Goal: Information Seeking & Learning: Learn about a topic

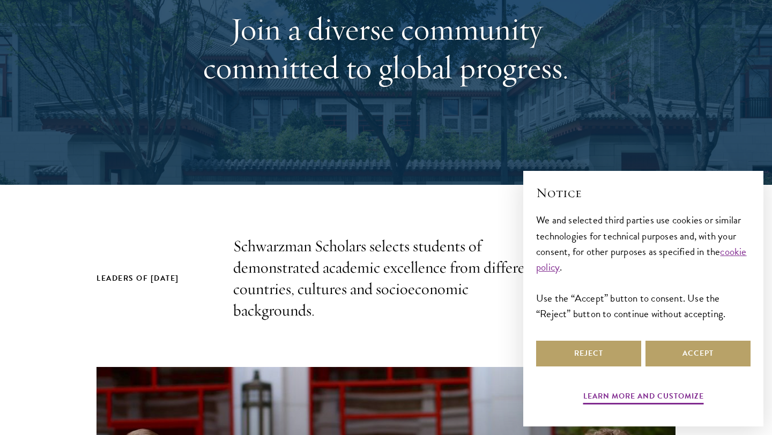
scroll to position [150, 0]
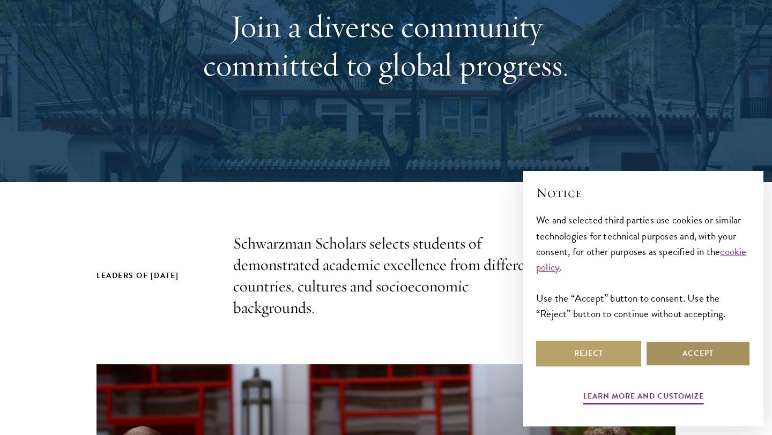
click at [678, 356] on button "Accept" at bounding box center [698, 354] width 105 height 26
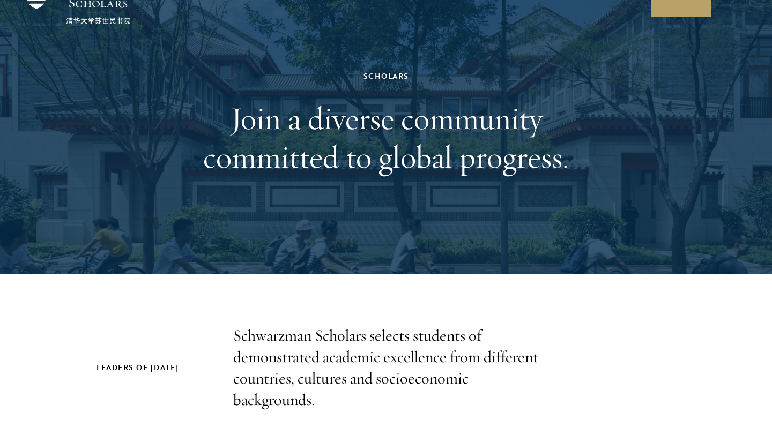
scroll to position [0, 0]
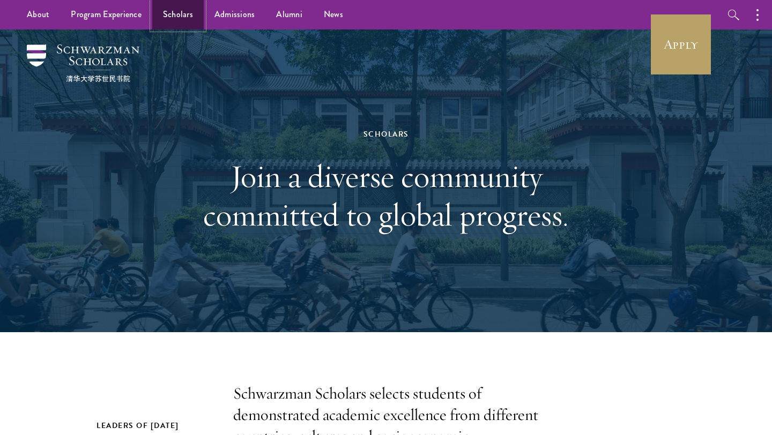
click at [182, 14] on link "Scholars" at bounding box center [177, 14] width 51 height 29
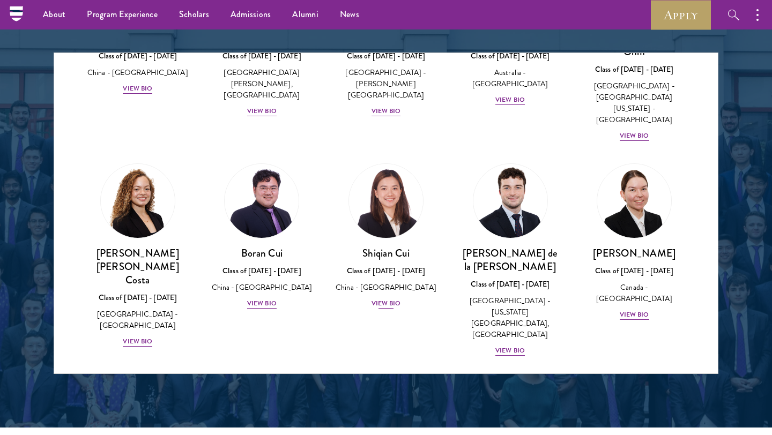
scroll to position [1209, 0]
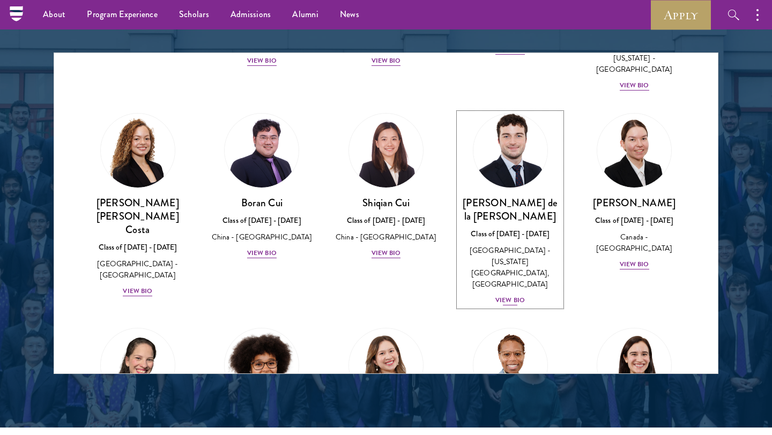
click at [506, 296] on div "View Bio" at bounding box center [510, 301] width 29 height 10
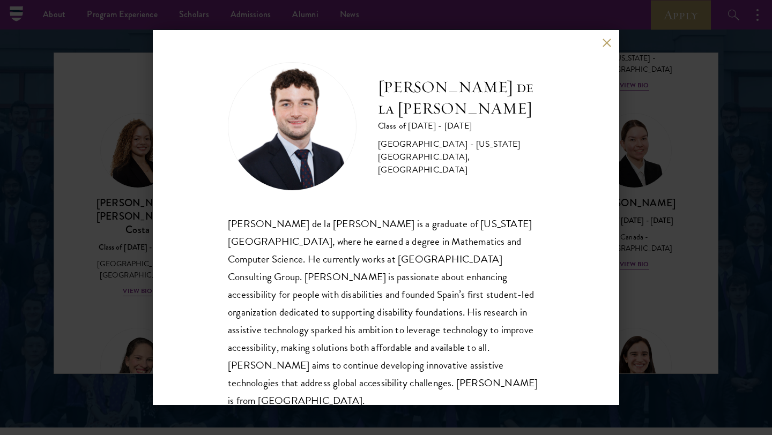
click at [638, 188] on div "Gonzalo de la Cruz Class of 2025 - 2026 Spain - New York University, Abu Dhabi …" at bounding box center [386, 217] width 772 height 435
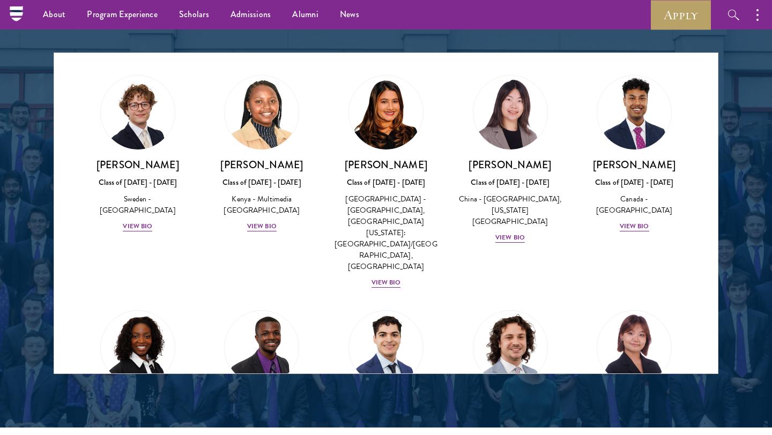
scroll to position [1667, 0]
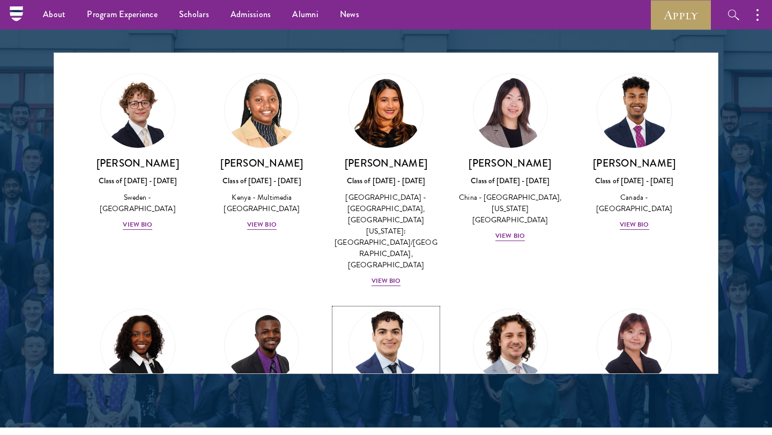
click at [385, 392] on div "Alessandro Hammond Class of 2025 - 2026 United States of America - Harvard Univ…" at bounding box center [386, 429] width 103 height 75
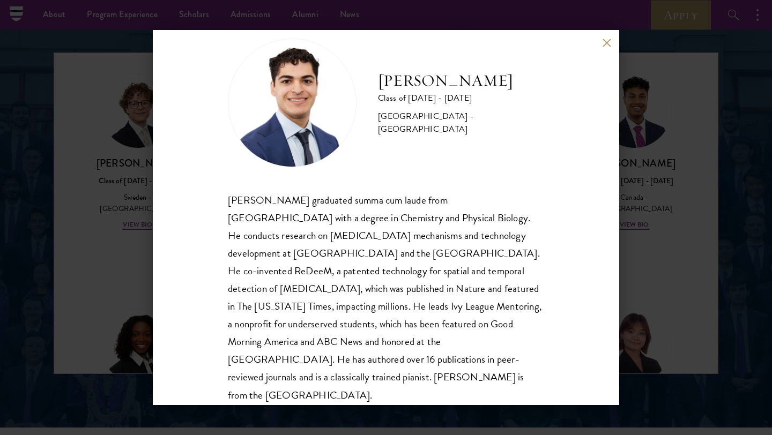
scroll to position [36, 0]
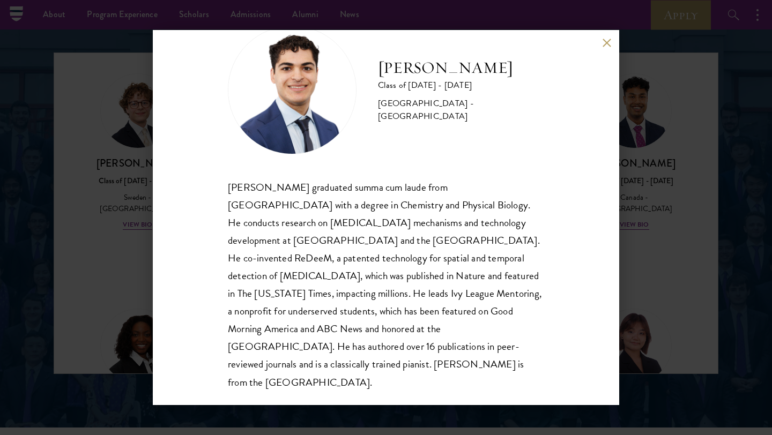
click at [701, 245] on div "Alessandro Hammond Class of 2025 - 2026 United States of America - Harvard Univ…" at bounding box center [386, 217] width 772 height 435
